Goal: Information Seeking & Learning: Learn about a topic

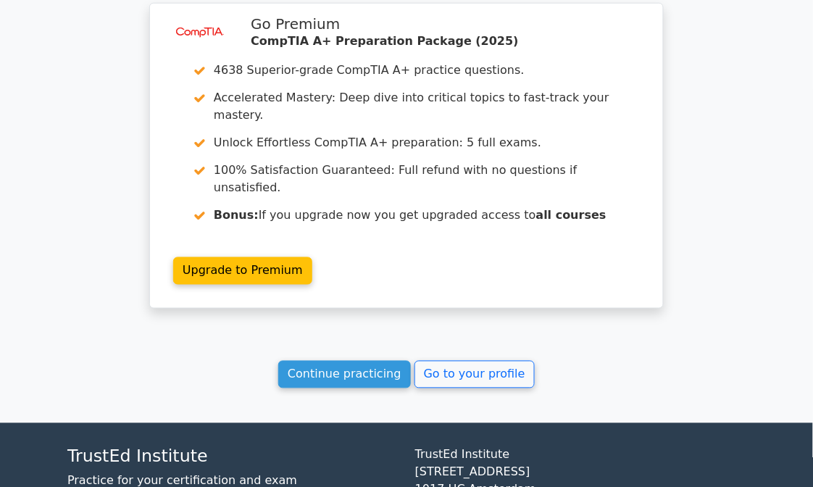
scroll to position [2489, 0]
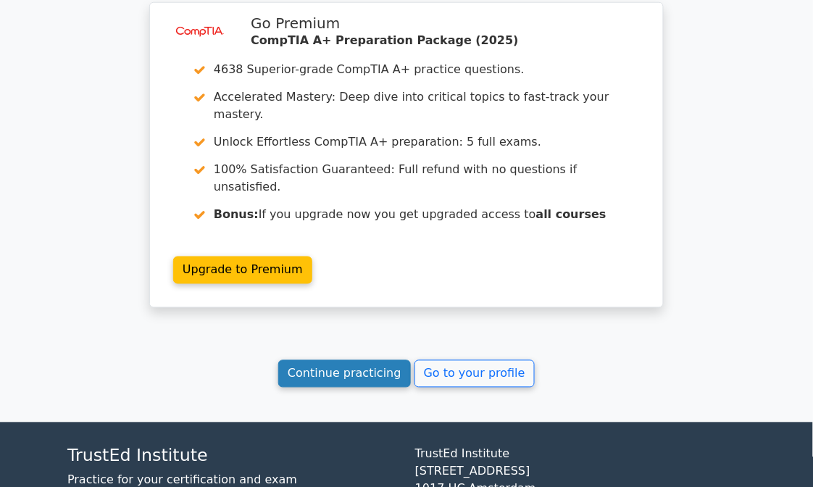
click at [370, 360] on link "Continue practicing" at bounding box center [344, 374] width 133 height 28
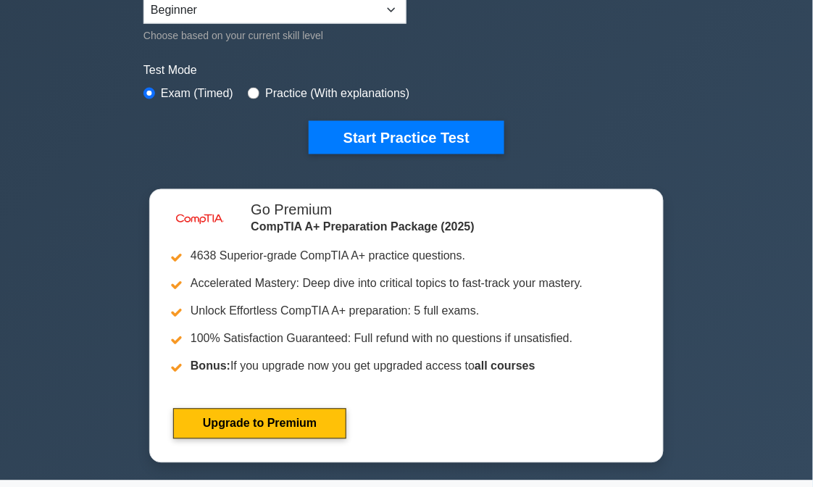
scroll to position [410, 0]
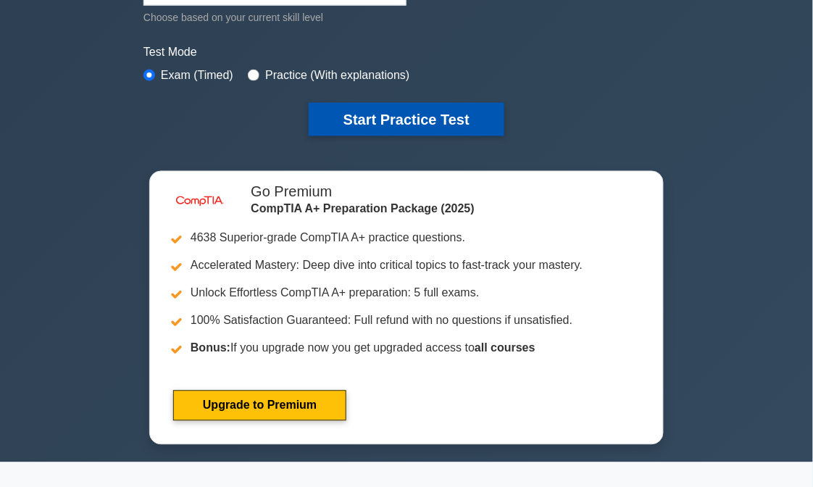
click at [409, 113] on button "Start Practice Test" at bounding box center [407, 119] width 196 height 33
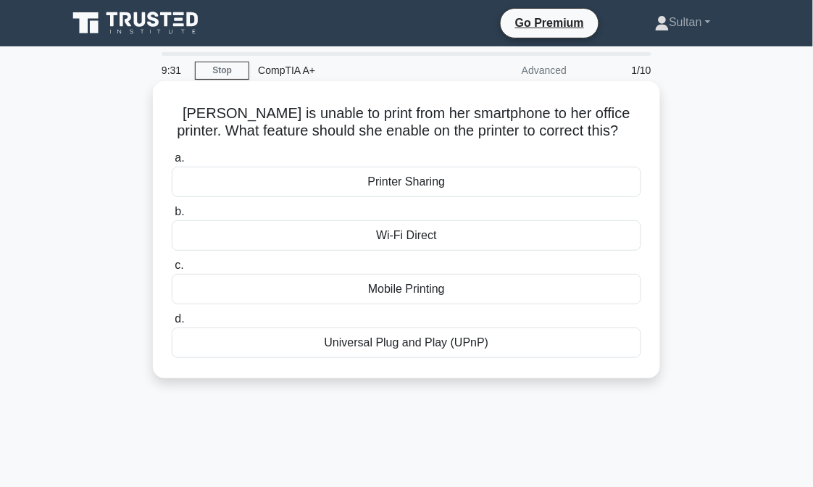
click at [437, 286] on div "Mobile Printing" at bounding box center [406, 289] width 469 height 30
click at [172, 270] on input "c. Mobile Printing" at bounding box center [172, 265] width 0 height 9
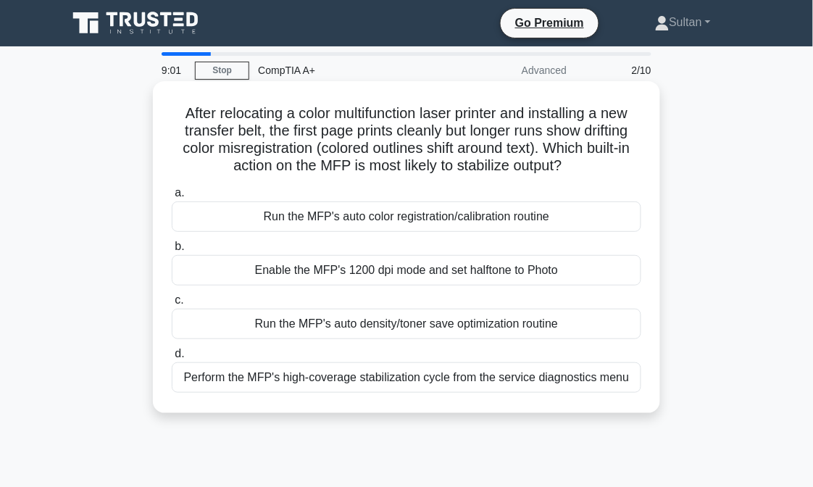
click at [430, 322] on div "Run the MFP's auto density/toner save optimization routine" at bounding box center [406, 324] width 469 height 30
click at [172, 305] on input "c. Run the MFP's auto density/toner save optimization routine" at bounding box center [172, 300] width 0 height 9
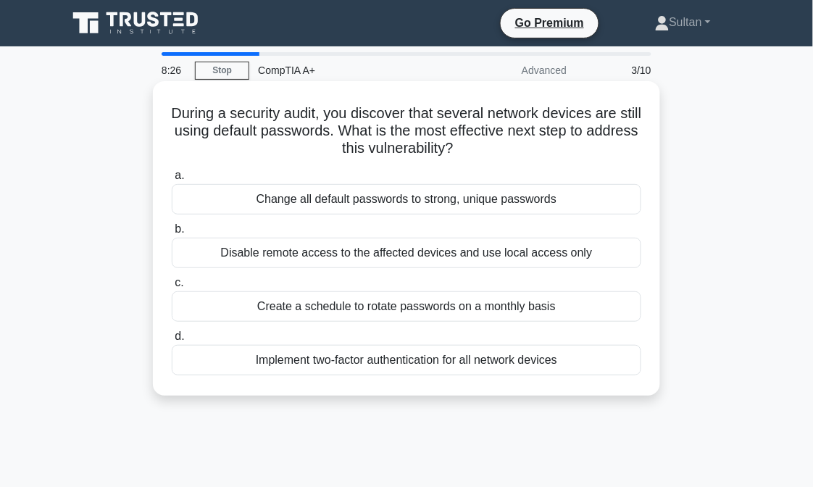
click at [382, 361] on div "Implement two-factor authentication for all network devices" at bounding box center [406, 360] width 469 height 30
click at [172, 341] on input "d. Implement two-factor authentication for all network devices" at bounding box center [172, 336] width 0 height 9
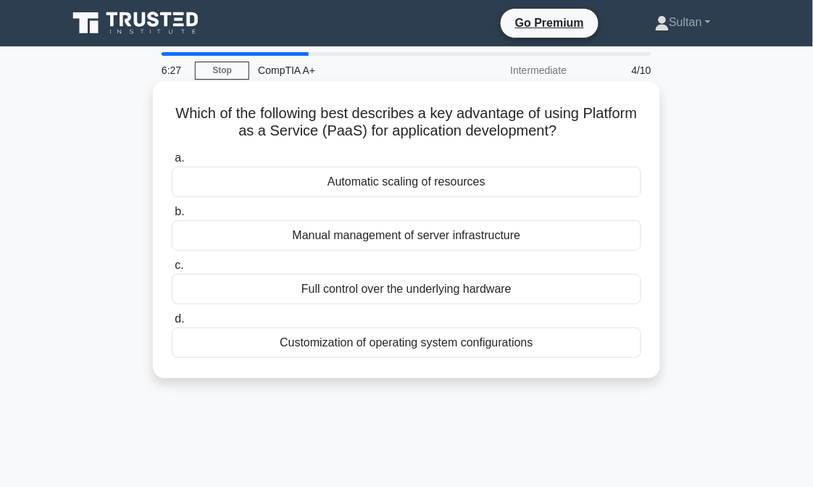
click at [437, 243] on div "Manual management of server infrastructure" at bounding box center [406, 235] width 469 height 30
click at [172, 217] on input "b. Manual management of server infrastructure" at bounding box center [172, 211] width 0 height 9
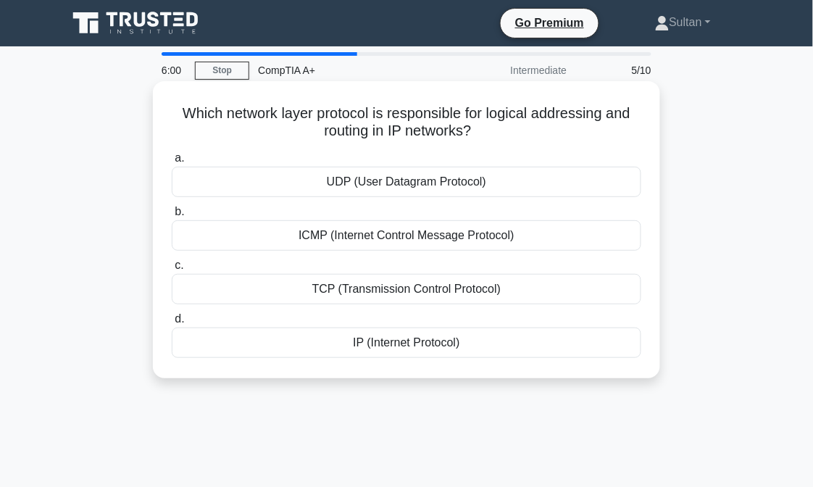
click at [411, 239] on div "ICMP (Internet Control Message Protocol)" at bounding box center [406, 235] width 469 height 30
click at [172, 217] on input "b. ICMP (Internet Control Message Protocol)" at bounding box center [172, 211] width 0 height 9
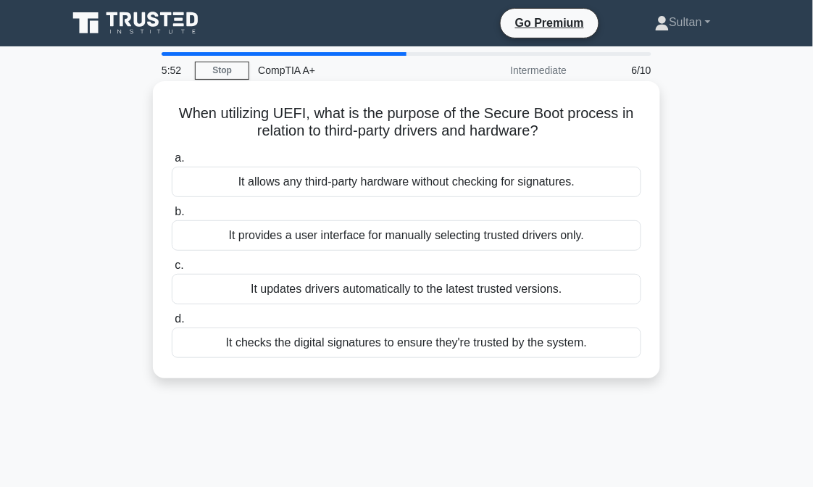
click at [400, 242] on div "It provides a user interface for manually selecting trusted drivers only." at bounding box center [406, 235] width 469 height 30
click at [172, 217] on input "b. It provides a user interface for manually selecting trusted drivers only." at bounding box center [172, 211] width 0 height 9
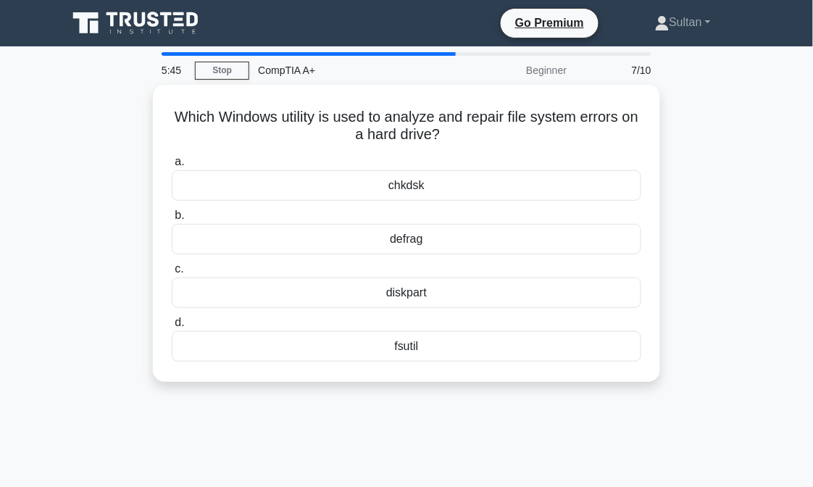
scroll to position [9, 0]
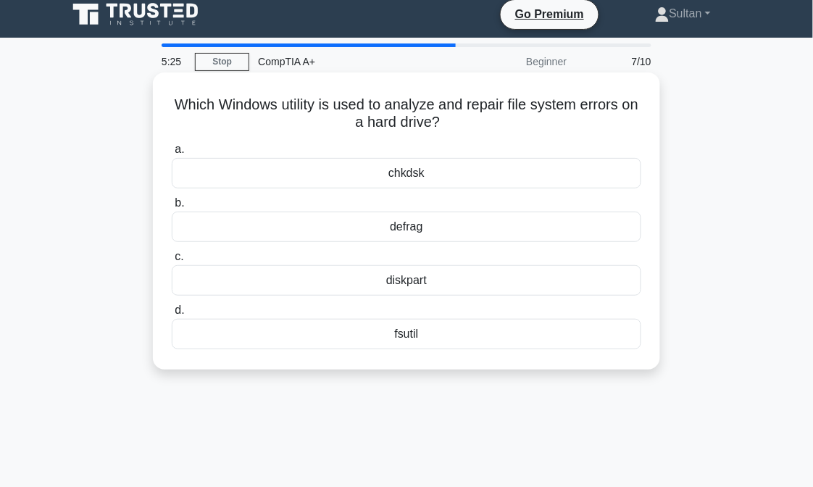
click at [474, 169] on div "chkdsk" at bounding box center [406, 173] width 469 height 30
click at [172, 154] on input "a. chkdsk" at bounding box center [172, 149] width 0 height 9
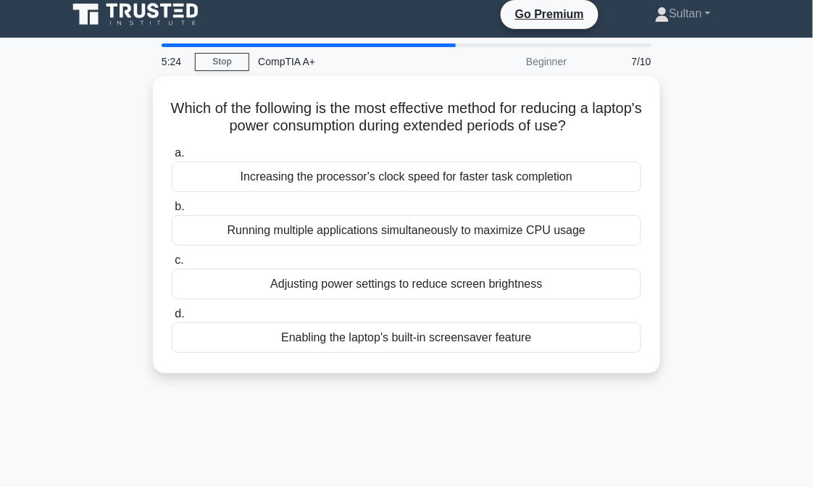
scroll to position [0, 0]
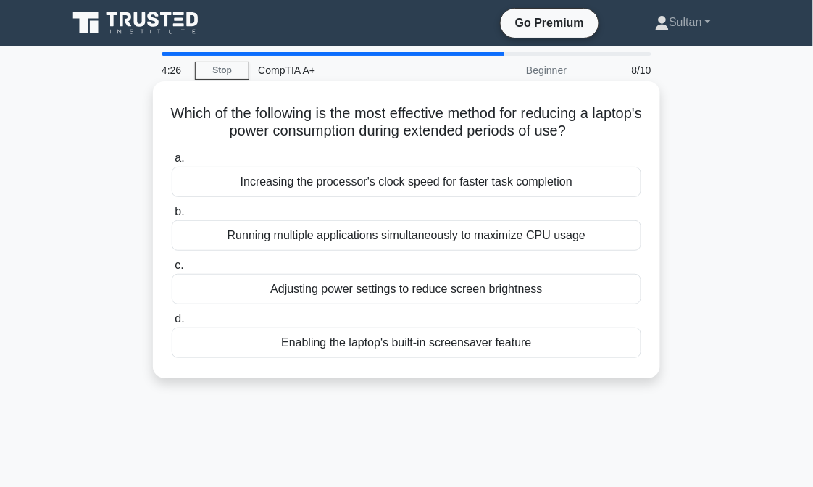
click at [550, 185] on div "Increasing the processor's clock speed for faster task completion" at bounding box center [406, 182] width 469 height 30
click at [172, 163] on input "a. Increasing the processor's clock speed for faster task completion" at bounding box center [172, 158] width 0 height 9
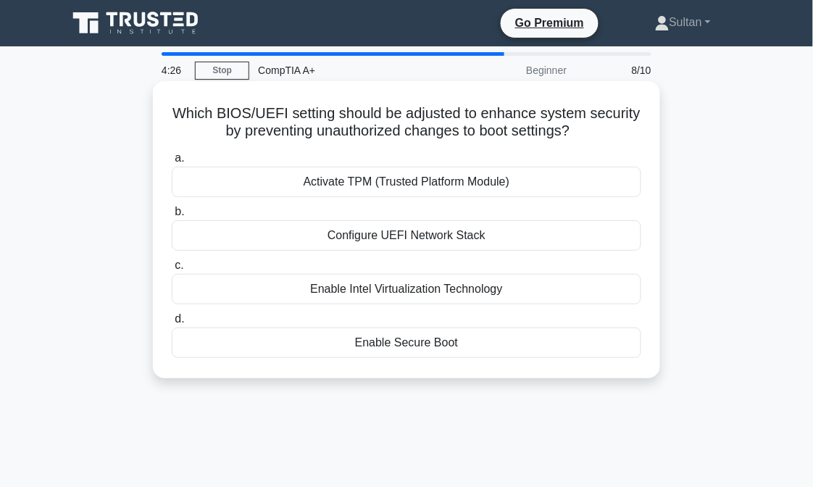
click at [508, 247] on div "Configure UEFI Network Stack" at bounding box center [406, 235] width 469 height 30
click at [172, 217] on input "b. Configure UEFI Network Stack" at bounding box center [172, 211] width 0 height 9
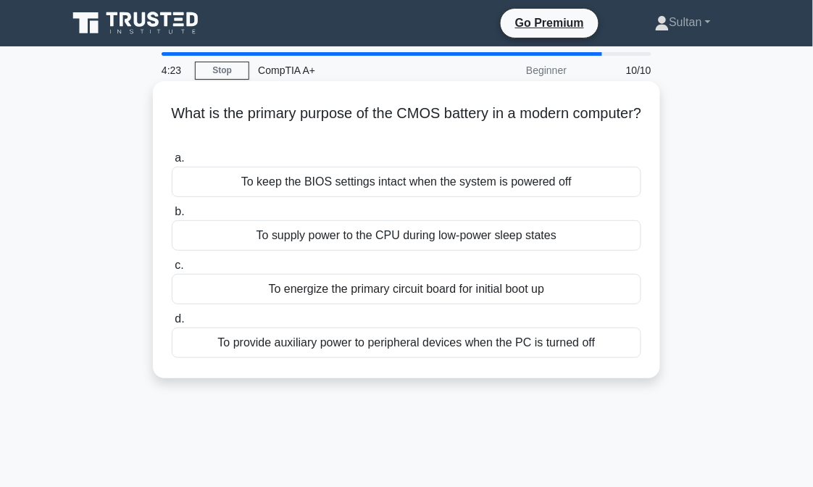
click at [471, 246] on div "To supply power to the CPU during low-power sleep states" at bounding box center [406, 235] width 469 height 30
click at [172, 217] on input "b. To supply power to the CPU during low-power sleep states" at bounding box center [172, 211] width 0 height 9
